Goal: Information Seeking & Learning: Learn about a topic

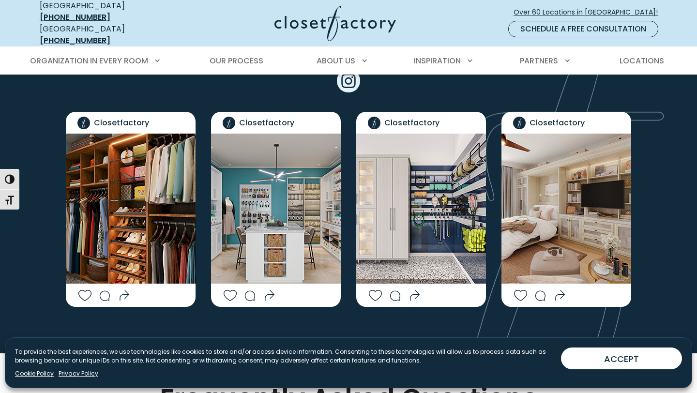
scroll to position [2161, 0]
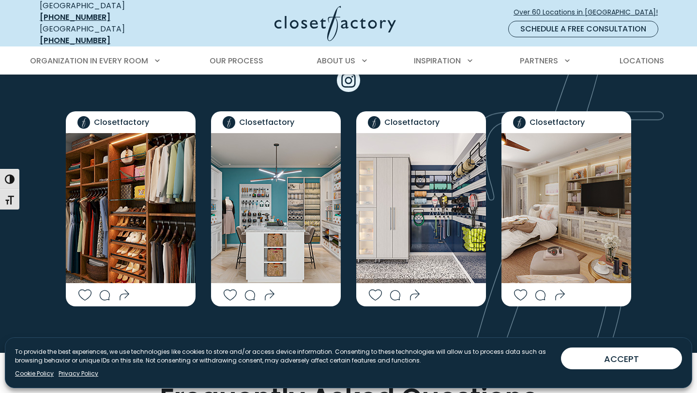
click at [535, 193] on img "Social Grid" at bounding box center [566, 208] width 130 height 150
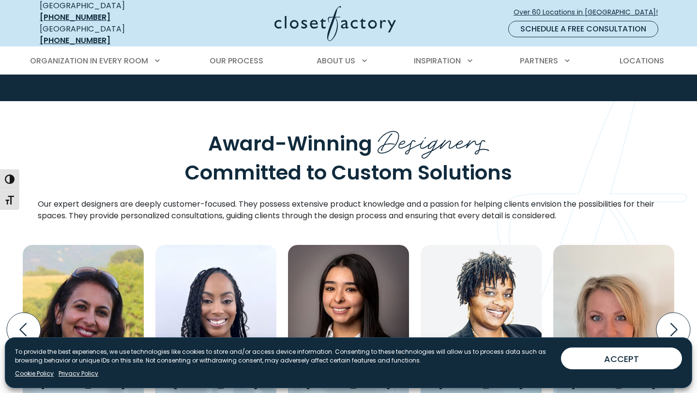
scroll to position [1032, 0]
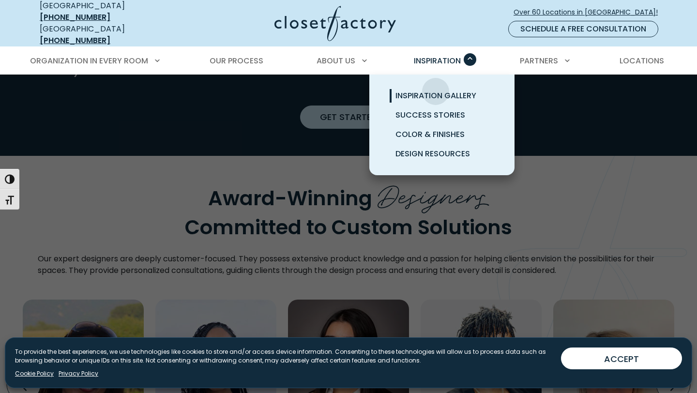
click at [435, 90] on span "Inspiration Gallery" at bounding box center [435, 95] width 81 height 11
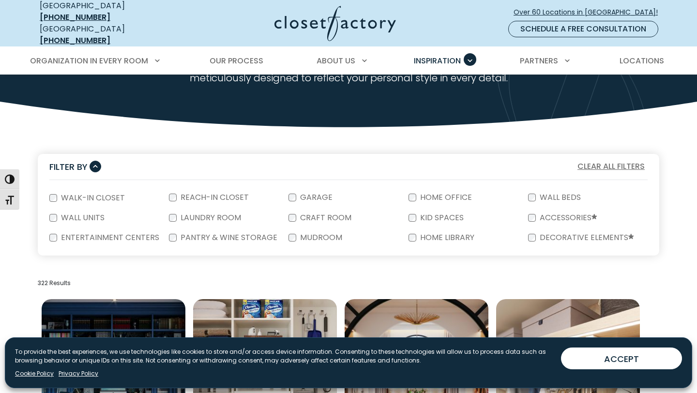
scroll to position [112, 0]
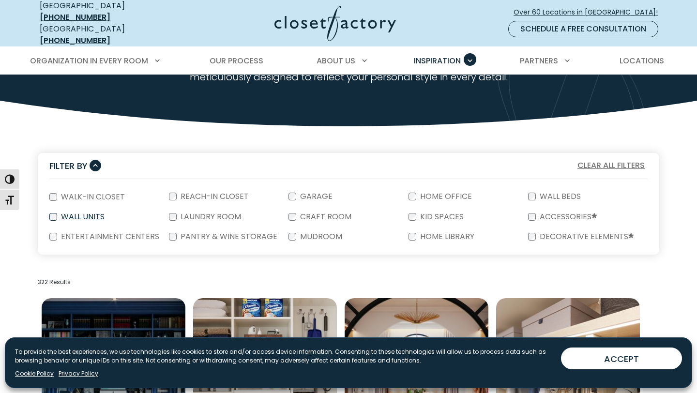
click at [96, 213] on label "Wall Units" at bounding box center [81, 217] width 49 height 8
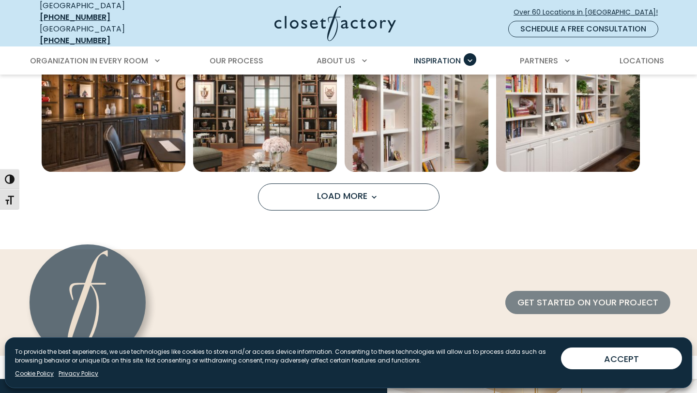
scroll to position [849, 0]
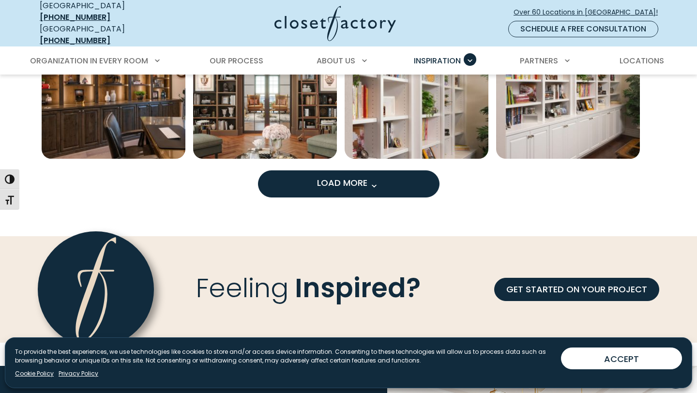
click at [380, 177] on span "Load More" at bounding box center [348, 183] width 63 height 12
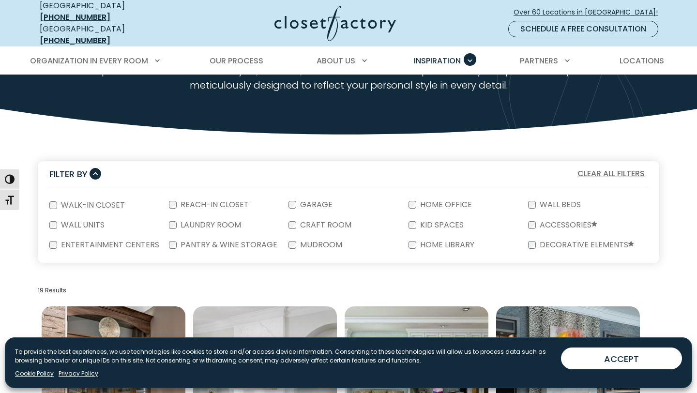
scroll to position [111, 0]
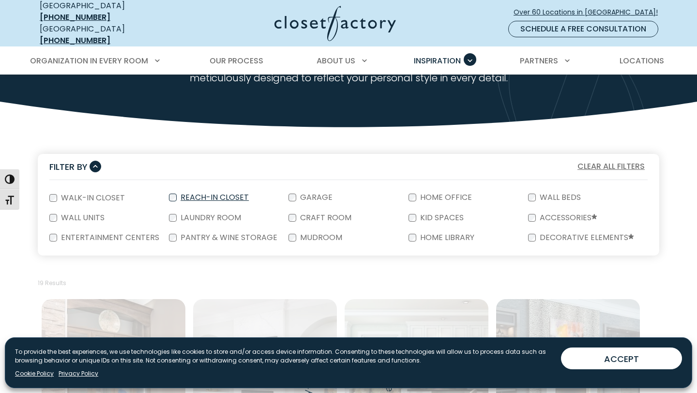
click at [229, 194] on label "Reach-In Closet" at bounding box center [214, 198] width 74 height 8
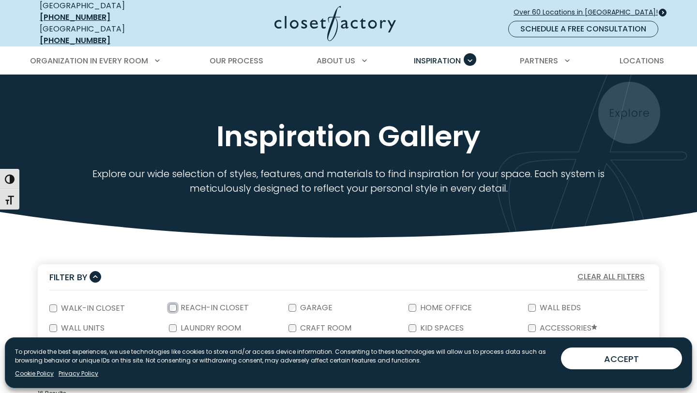
scroll to position [0, 0]
